Goal: Task Accomplishment & Management: Manage account settings

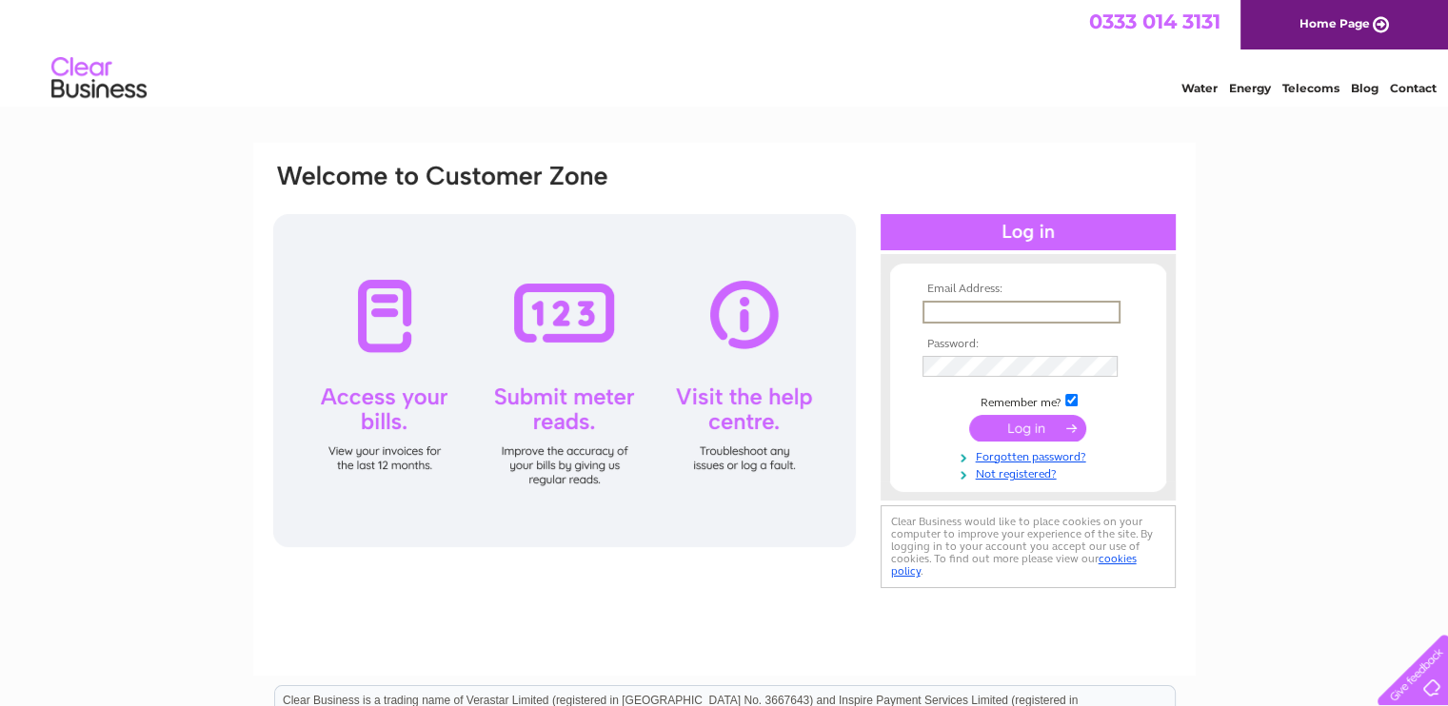
click at [941, 313] on input "text" at bounding box center [1021, 312] width 198 height 23
type input "[PERSON_NAME][EMAIL_ADDRESS][PERSON_NAME][DOMAIN_NAME]"
click at [969, 414] on input "submit" at bounding box center [1027, 427] width 117 height 27
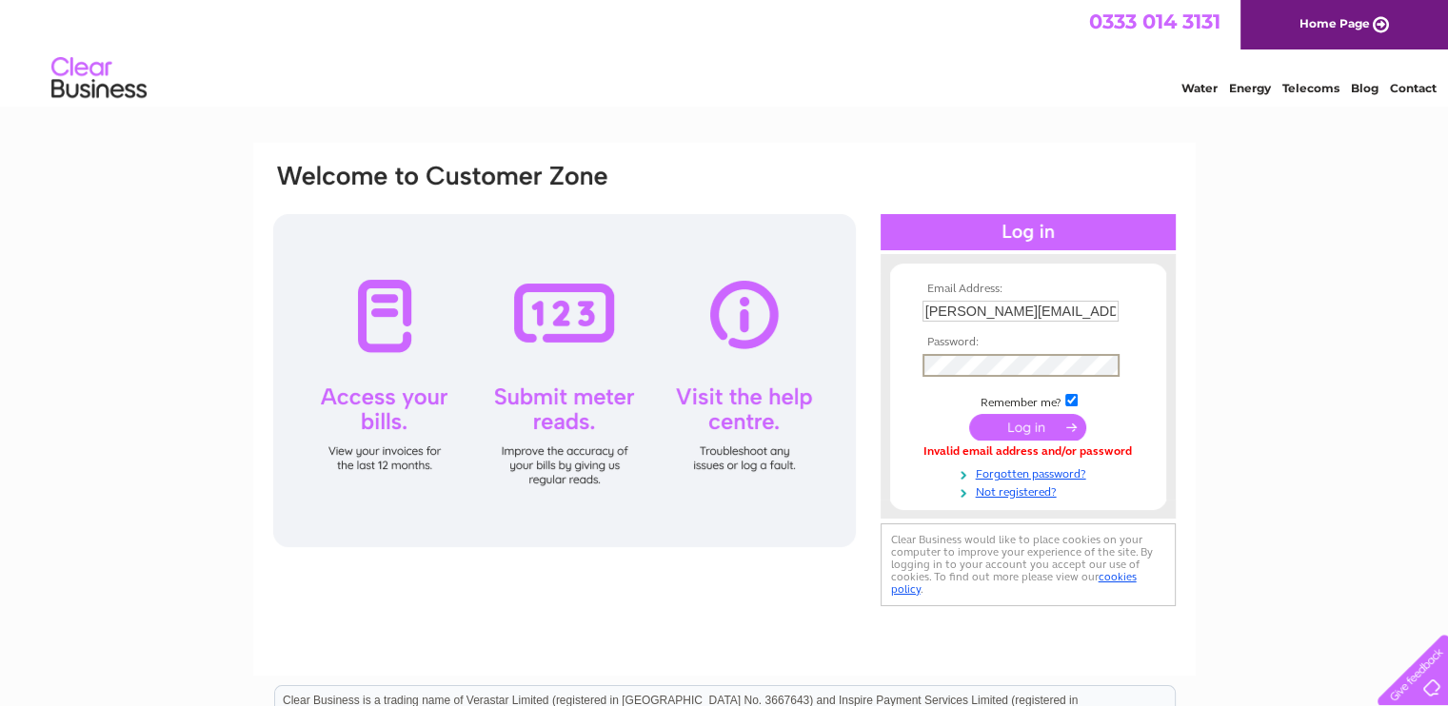
click at [969, 414] on input "submit" at bounding box center [1027, 427] width 117 height 27
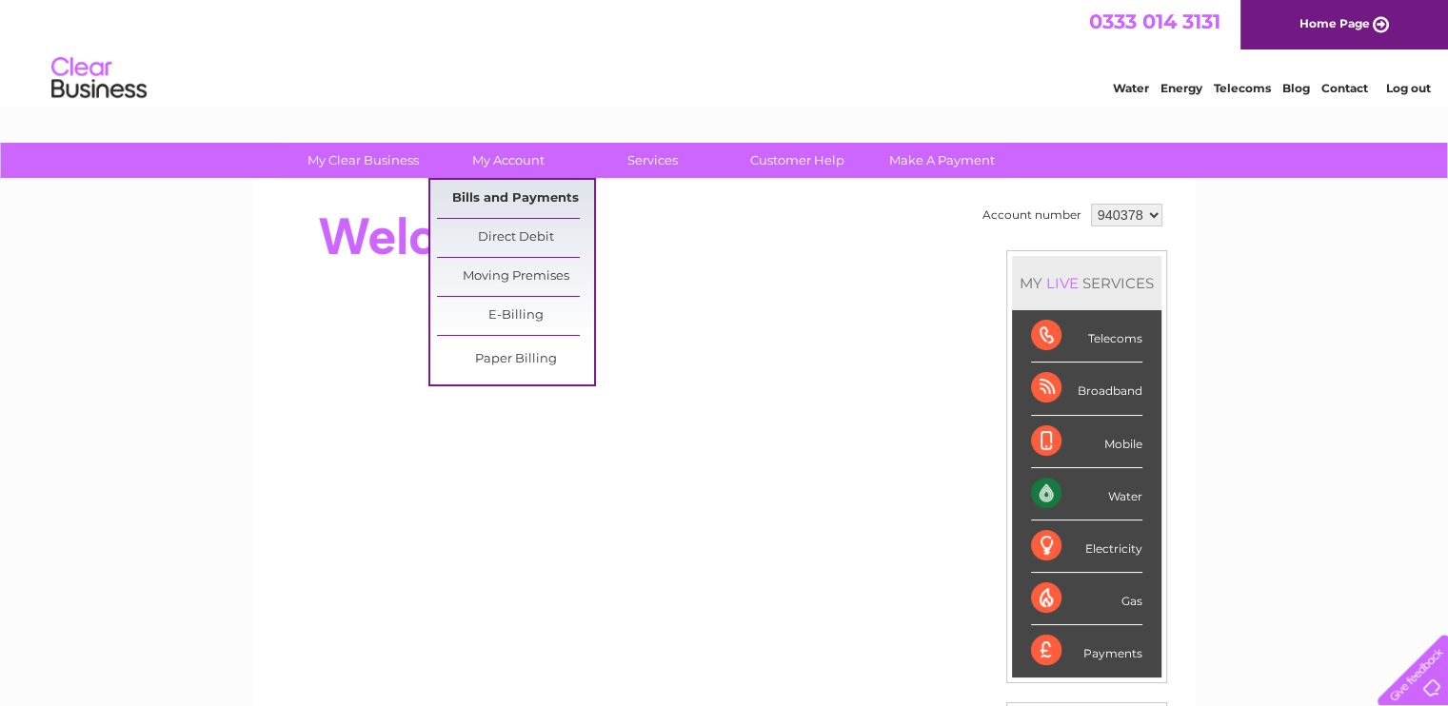
click at [489, 203] on link "Bills and Payments" at bounding box center [515, 199] width 157 height 38
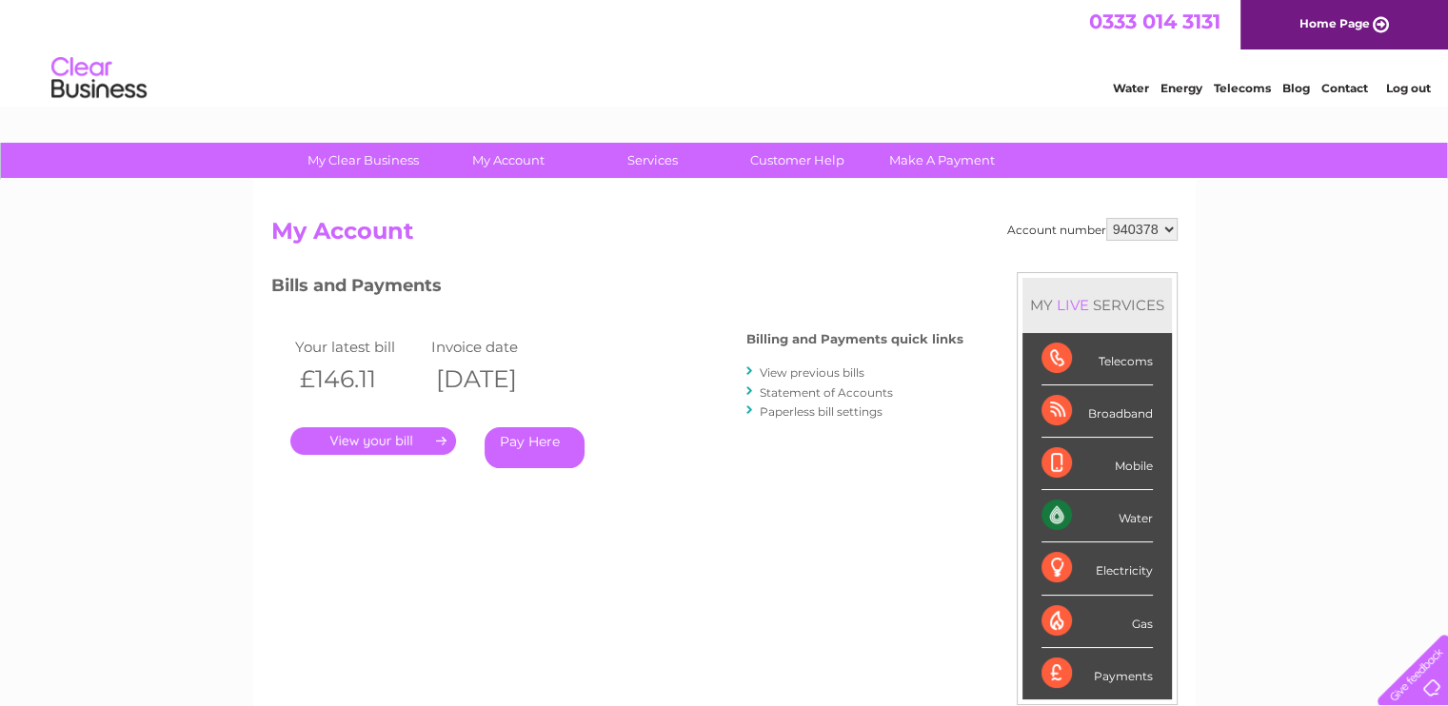
click at [379, 441] on link "." at bounding box center [373, 441] width 166 height 28
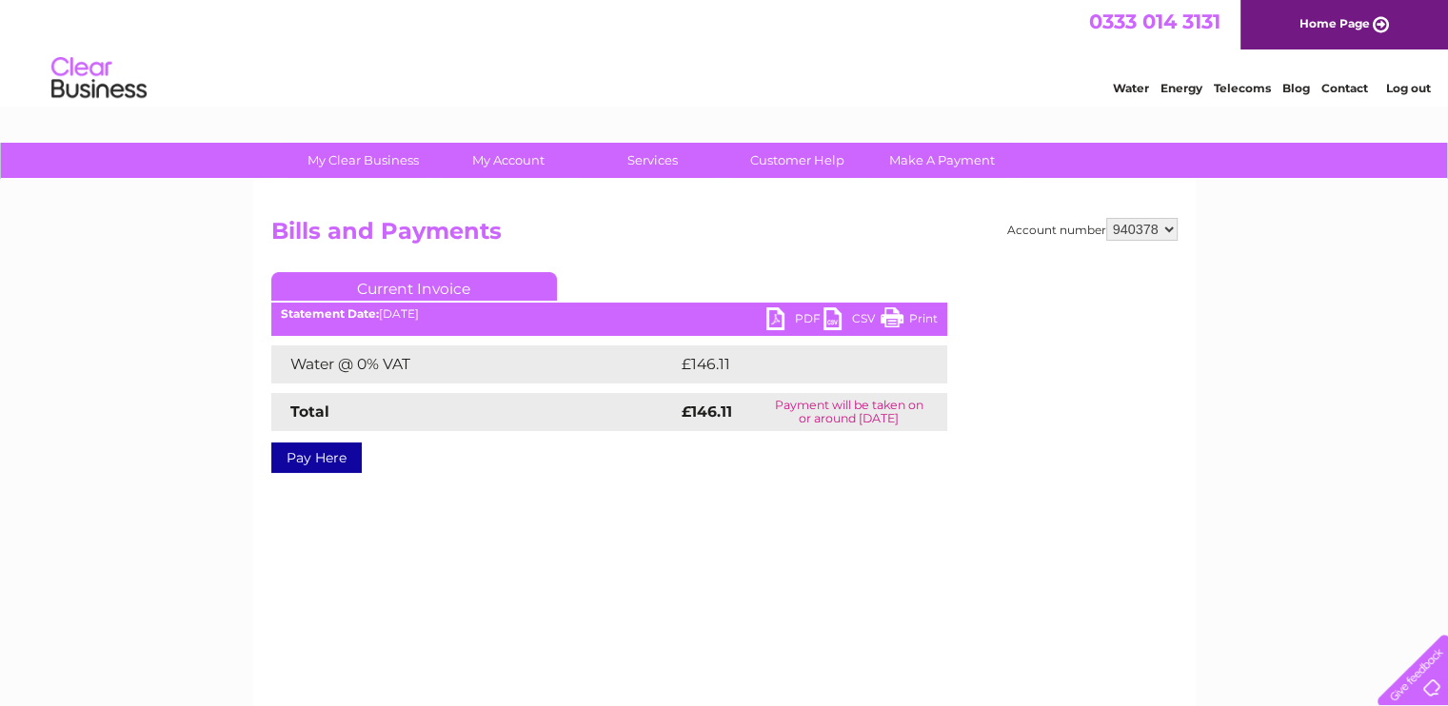
click at [770, 313] on link "PDF" at bounding box center [794, 321] width 57 height 28
click at [1123, 233] on select "940378 940379" at bounding box center [1141, 229] width 71 height 23
select select "940379"
click at [1106, 218] on select "940378 940379" at bounding box center [1141, 229] width 71 height 23
click at [772, 324] on link "PDF" at bounding box center [794, 321] width 57 height 28
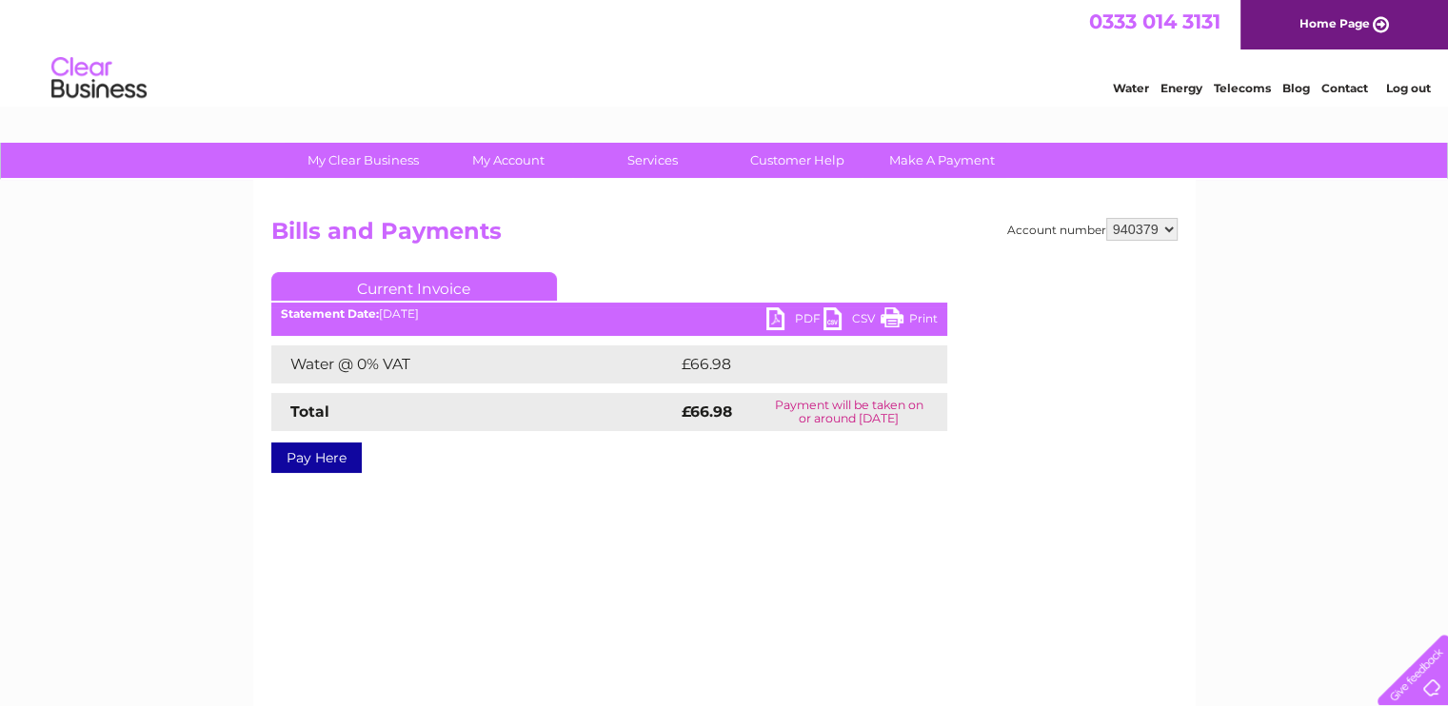
click at [1390, 92] on link "Log out" at bounding box center [1407, 88] width 45 height 14
